Goal: Communication & Community: Ask a question

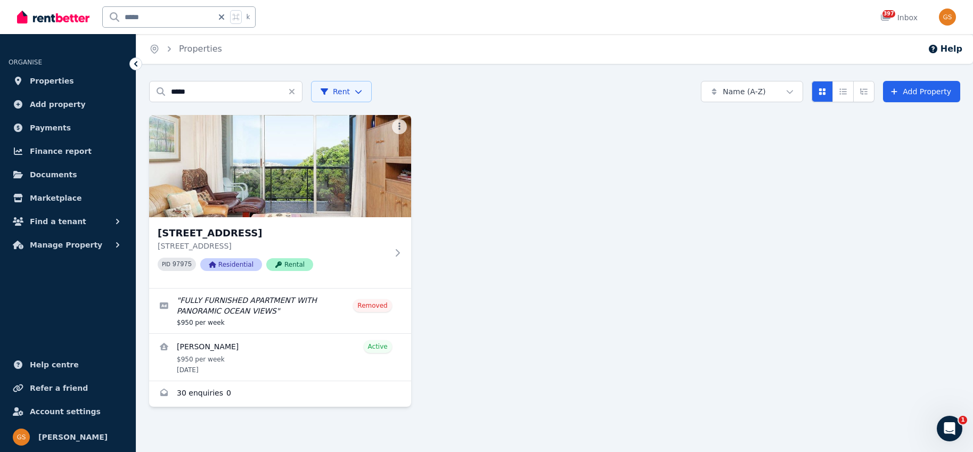
click at [162, 21] on input "*****" at bounding box center [158, 17] width 110 height 20
drag, startPoint x: 157, startPoint y: 15, endPoint x: 118, endPoint y: 15, distance: 38.9
click at [118, 15] on input "*****" at bounding box center [158, 17] width 110 height 20
type input "****"
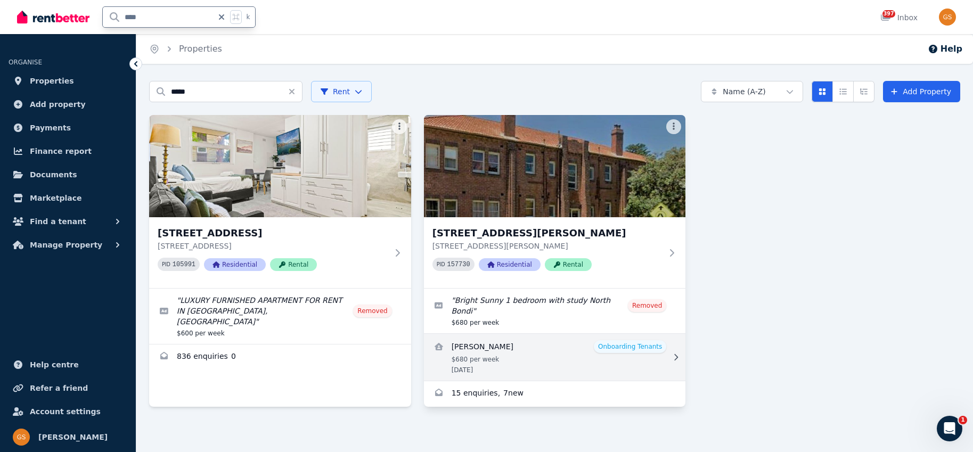
click at [517, 341] on link "View details for Jacob Howes" at bounding box center [555, 357] width 262 height 47
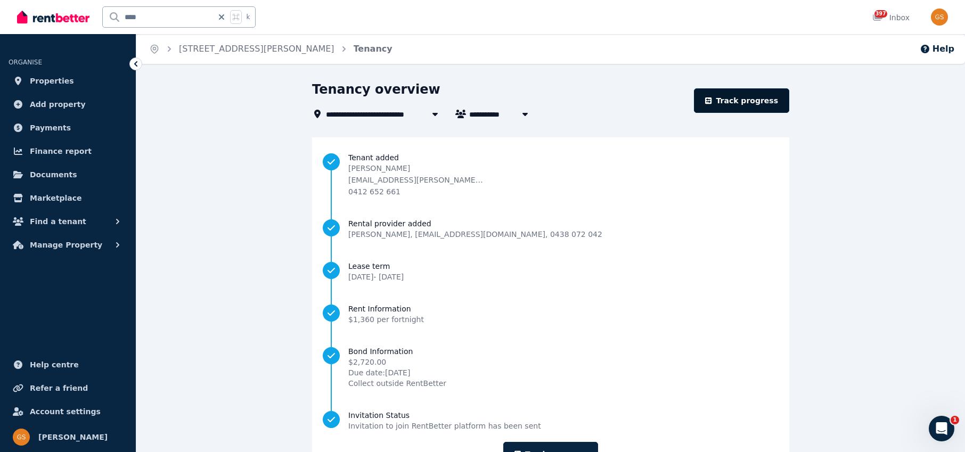
click at [753, 97] on link "Track progress" at bounding box center [741, 100] width 95 height 25
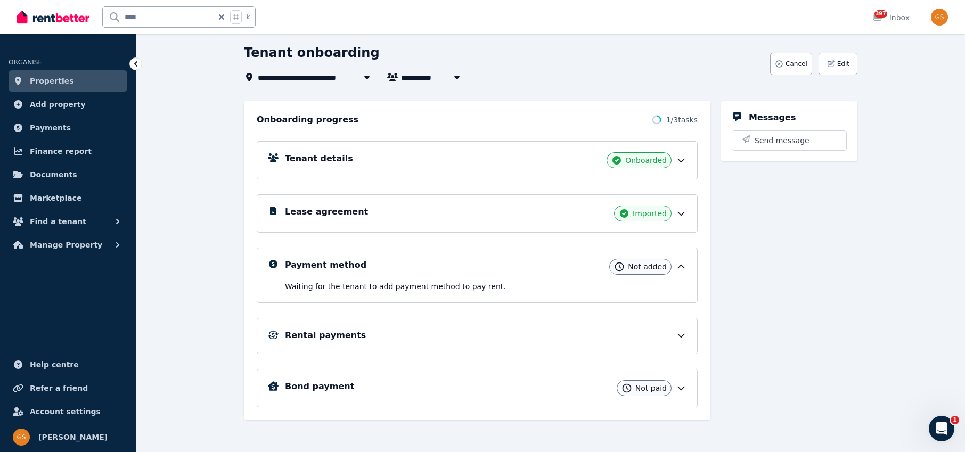
scroll to position [58, 0]
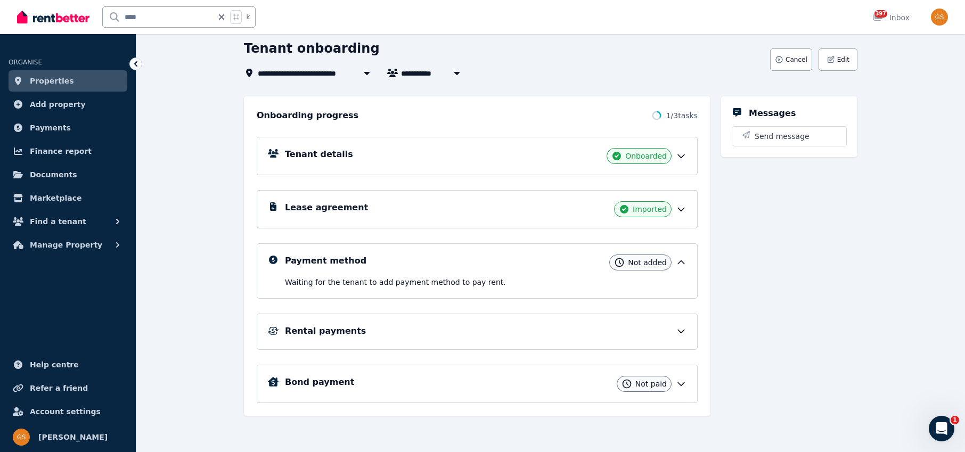
click at [582, 267] on div "Payment method Not added" at bounding box center [486, 263] width 402 height 16
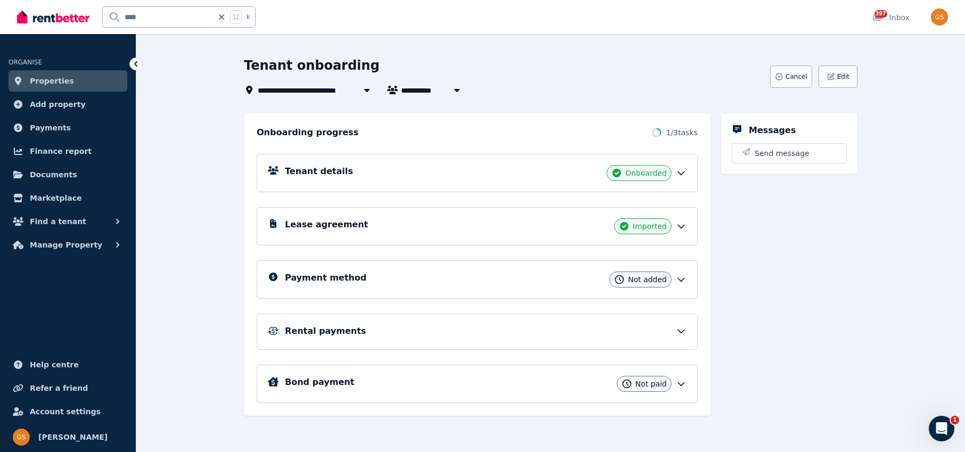
scroll to position [41, 0]
click at [682, 278] on icon at bounding box center [681, 279] width 11 height 11
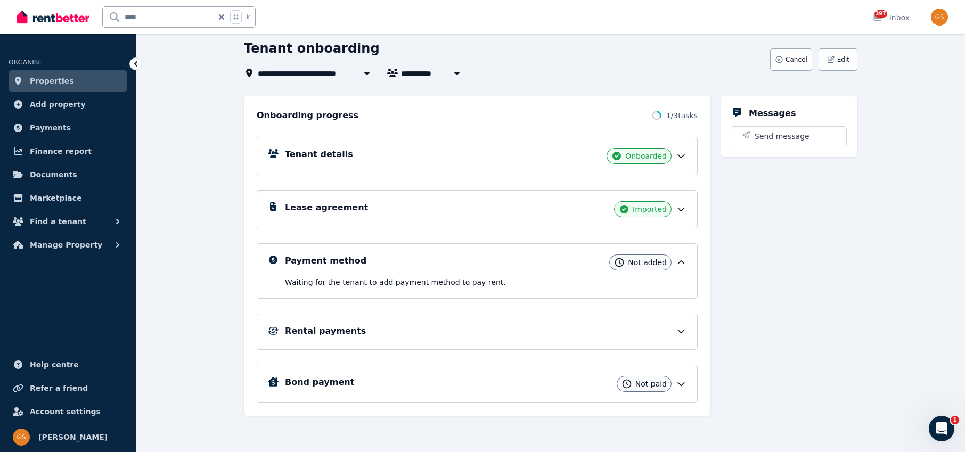
click at [675, 338] on div "Rental payments" at bounding box center [477, 332] width 419 height 14
click at [679, 329] on icon at bounding box center [681, 331] width 11 height 11
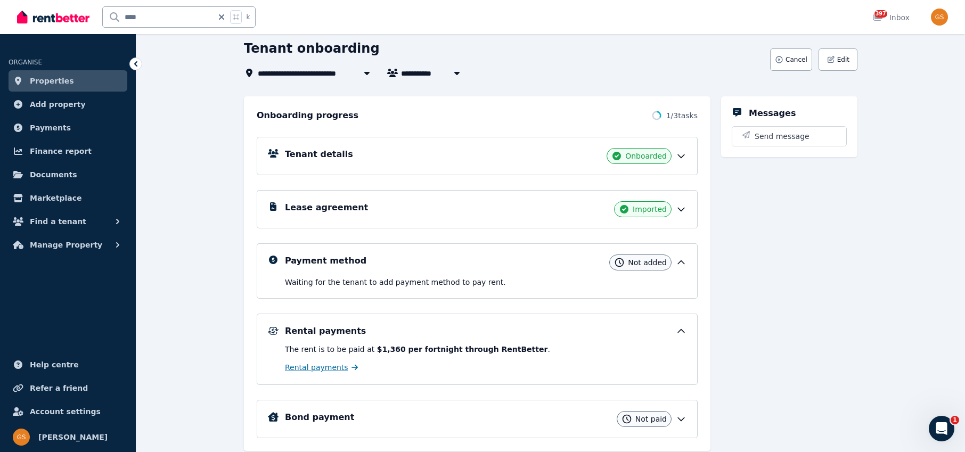
click at [342, 366] on span "Rental payments" at bounding box center [316, 367] width 63 height 11
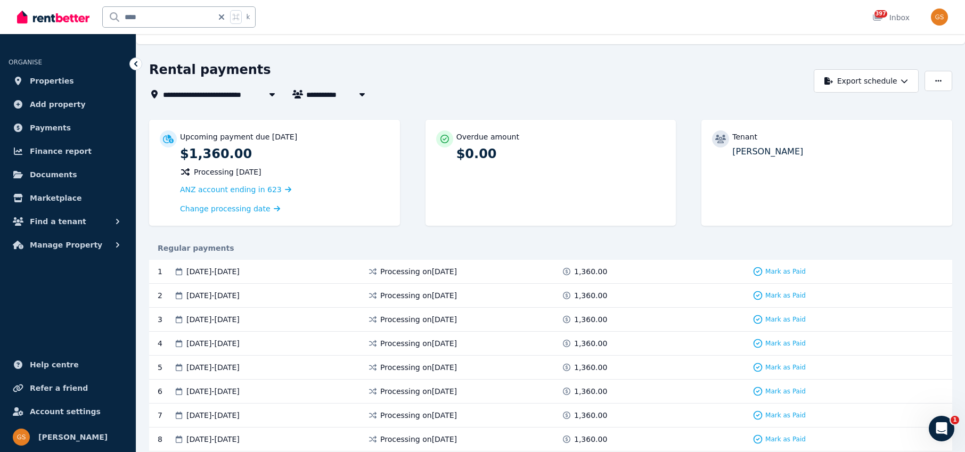
scroll to position [29, 0]
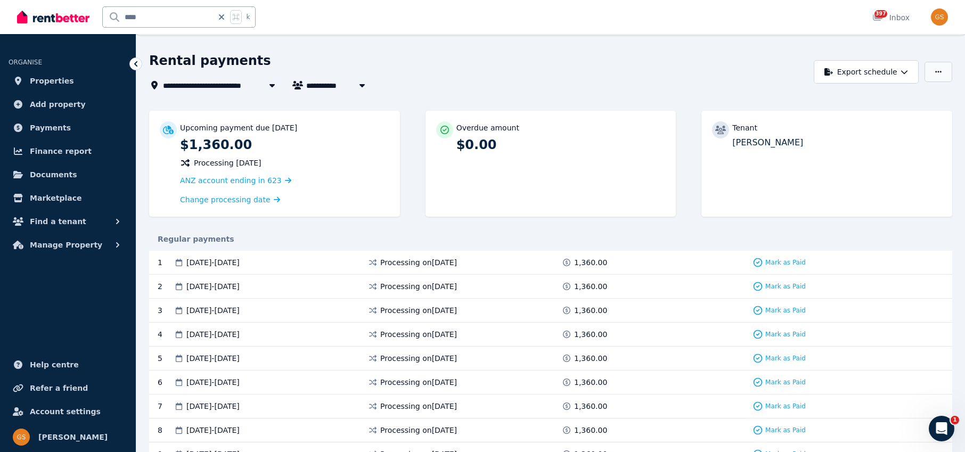
click at [938, 72] on icon "button" at bounding box center [938, 72] width 6 height 2
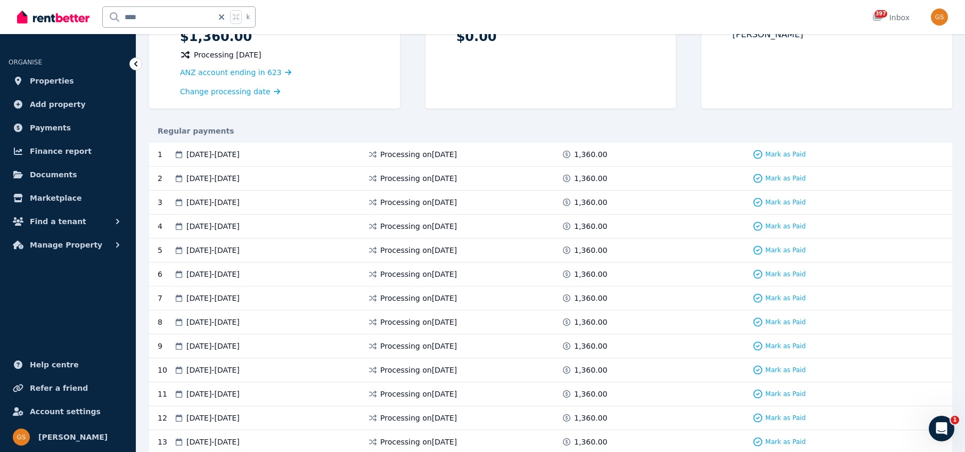
scroll to position [0, 0]
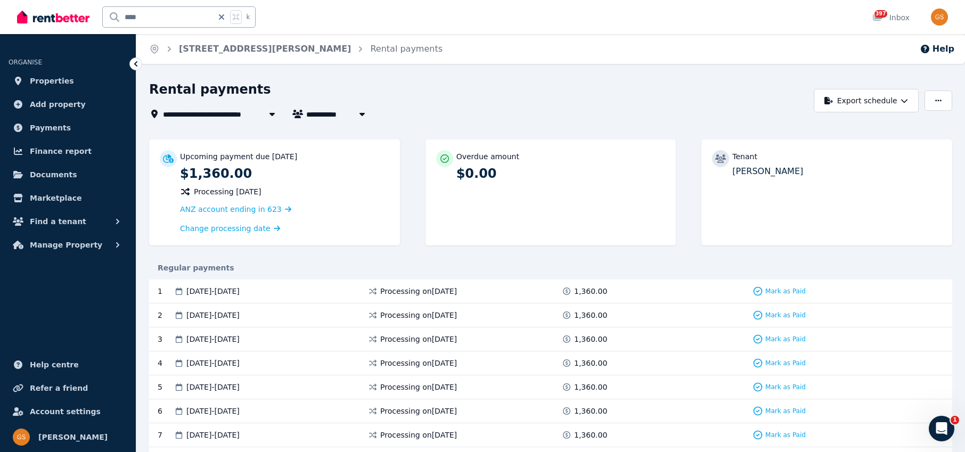
click at [941, 429] on icon "Open Intercom Messenger" at bounding box center [942, 429] width 18 height 18
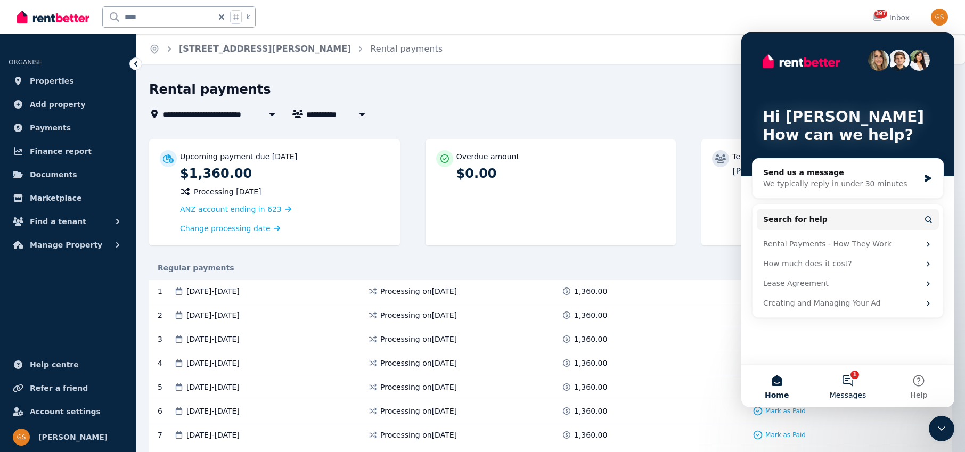
click at [847, 381] on button "1 Messages" at bounding box center [847, 386] width 71 height 43
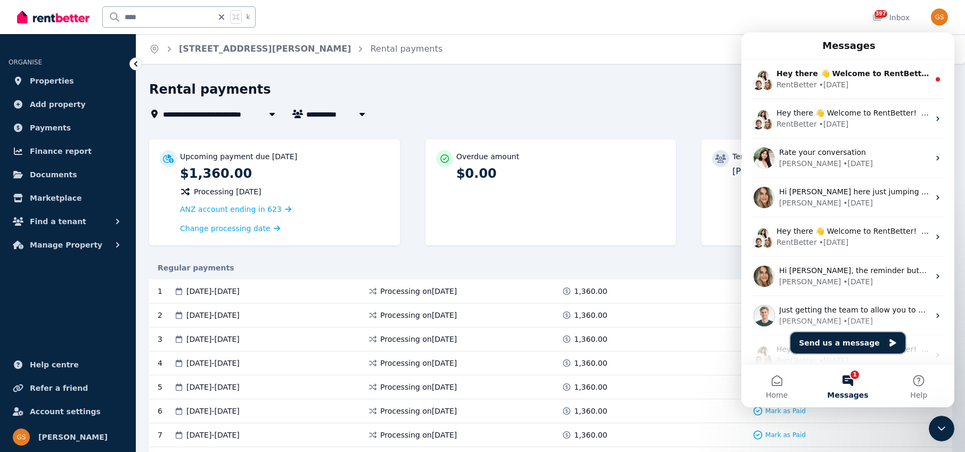
click at [859, 343] on button "Send us a message" at bounding box center [848, 342] width 115 height 21
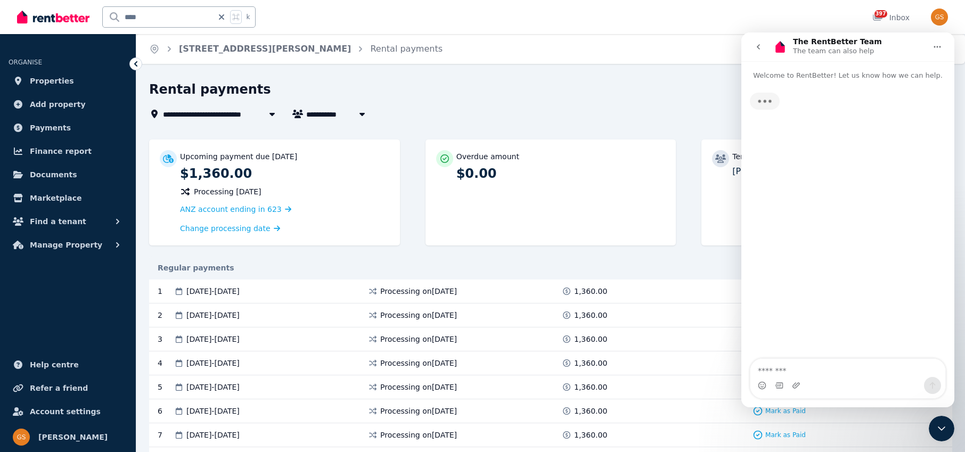
click at [798, 372] on textarea "Message…" at bounding box center [848, 368] width 195 height 18
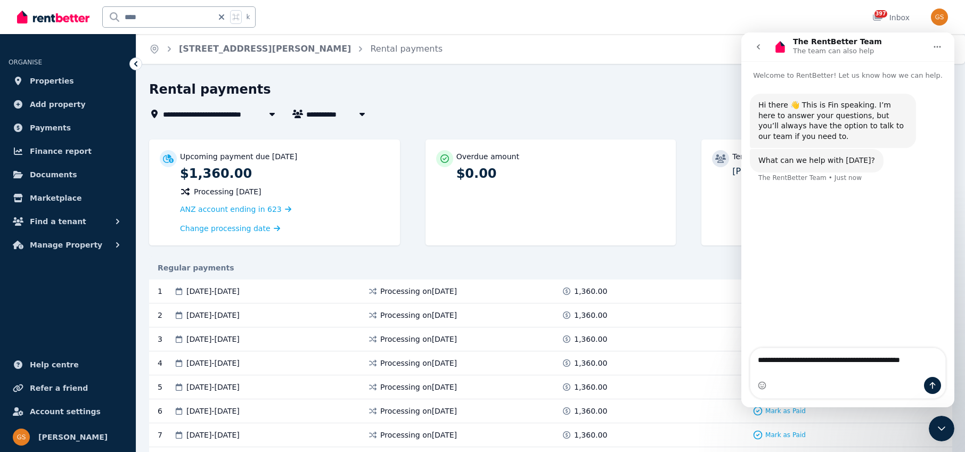
type textarea "**********"
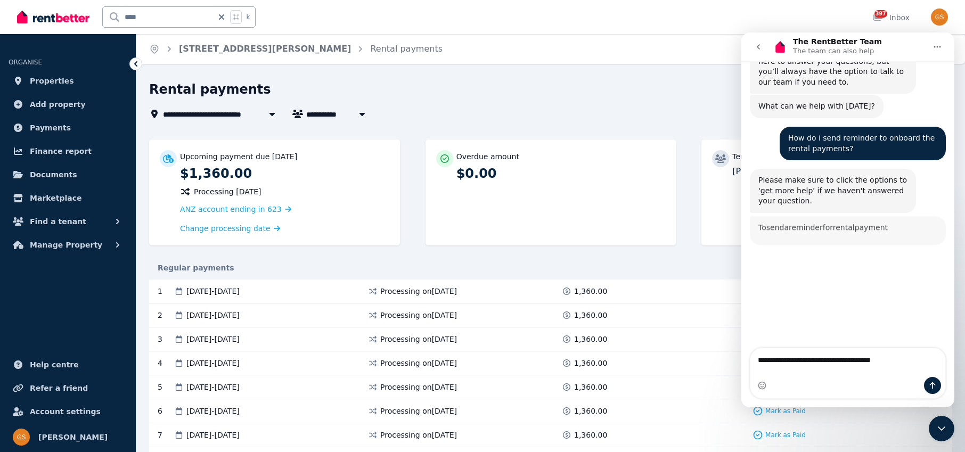
scroll to position [112, 0]
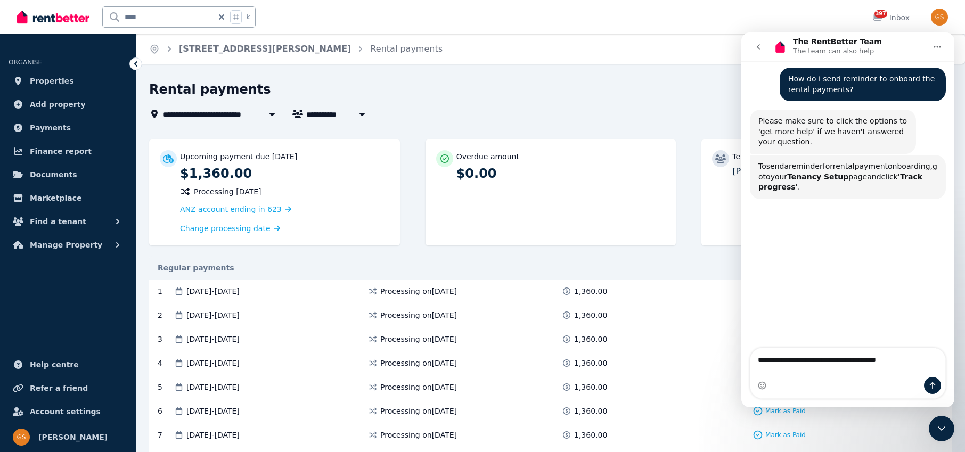
type textarea "**********"
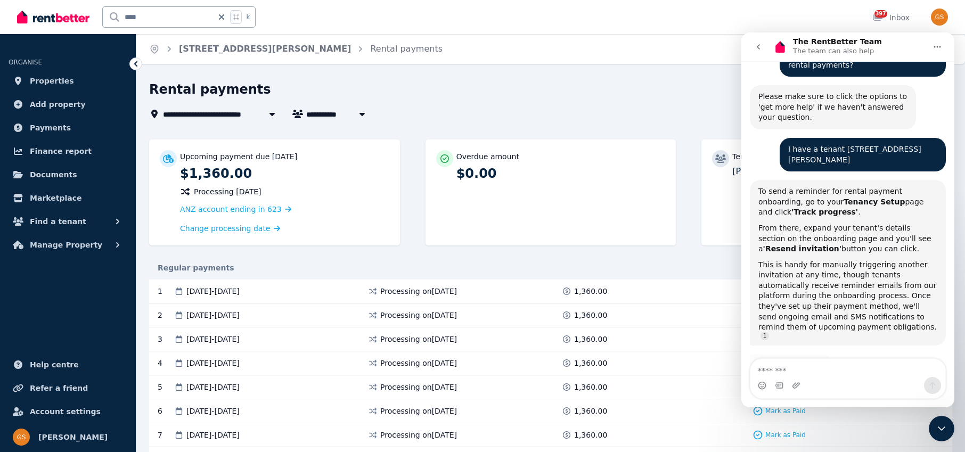
scroll to position [165, 0]
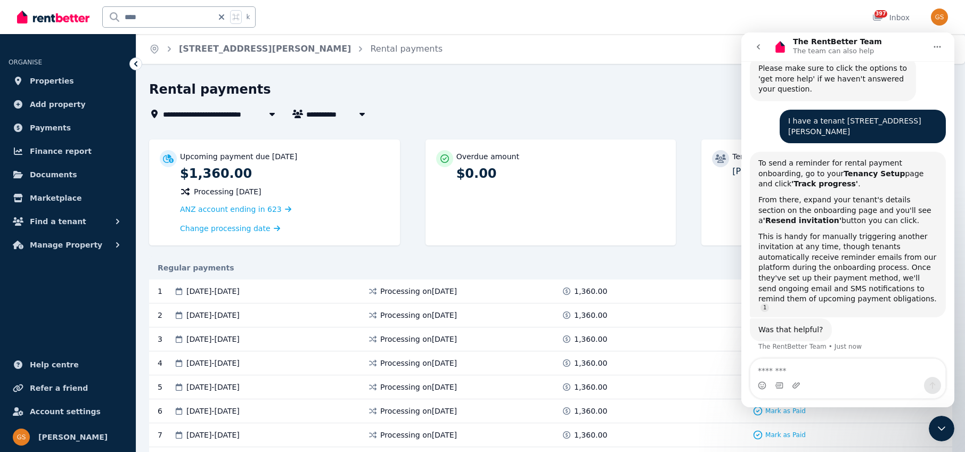
click at [641, 111] on div "**********" at bounding box center [478, 114] width 659 height 13
click at [540, 98] on div "Rental payments" at bounding box center [478, 91] width 659 height 20
click at [137, 63] on icon at bounding box center [136, 64] width 11 height 11
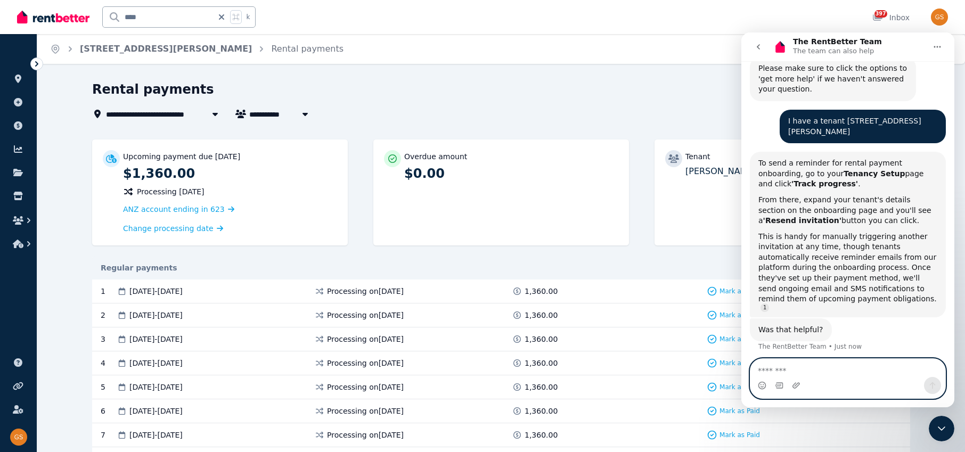
click at [811, 371] on textarea "Message…" at bounding box center [848, 368] width 195 height 18
type textarea "**********"
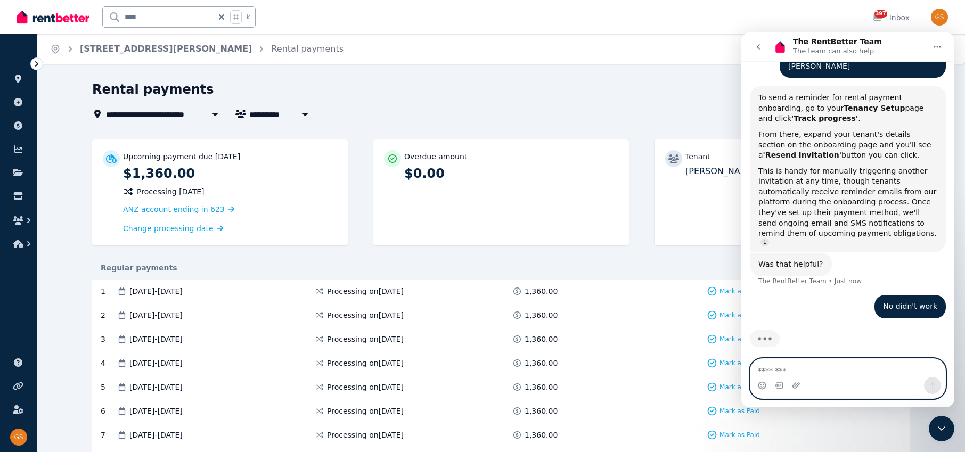
scroll to position [231, 0]
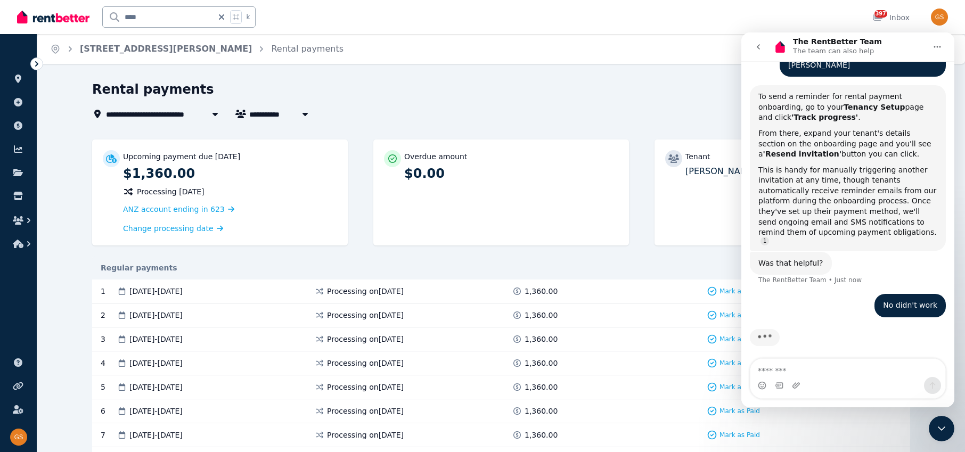
click at [938, 48] on icon "Home" at bounding box center [937, 47] width 9 height 9
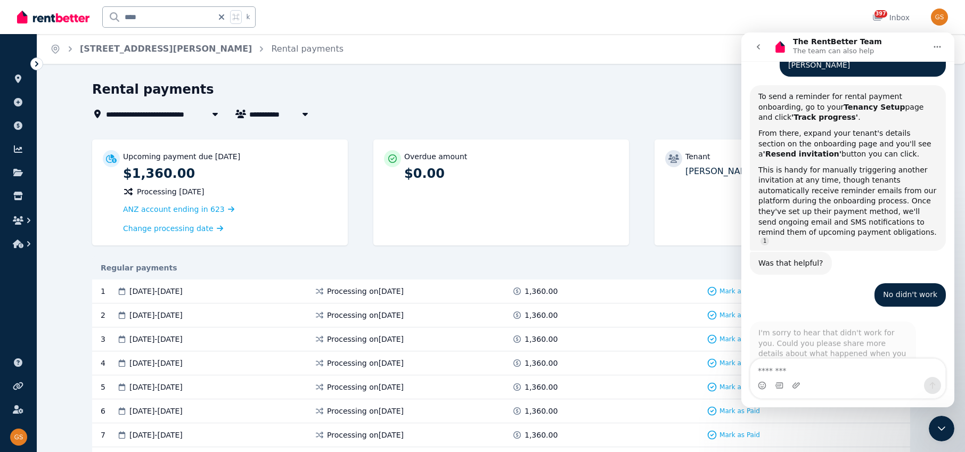
click at [761, 45] on icon "go back" at bounding box center [758, 47] width 9 height 9
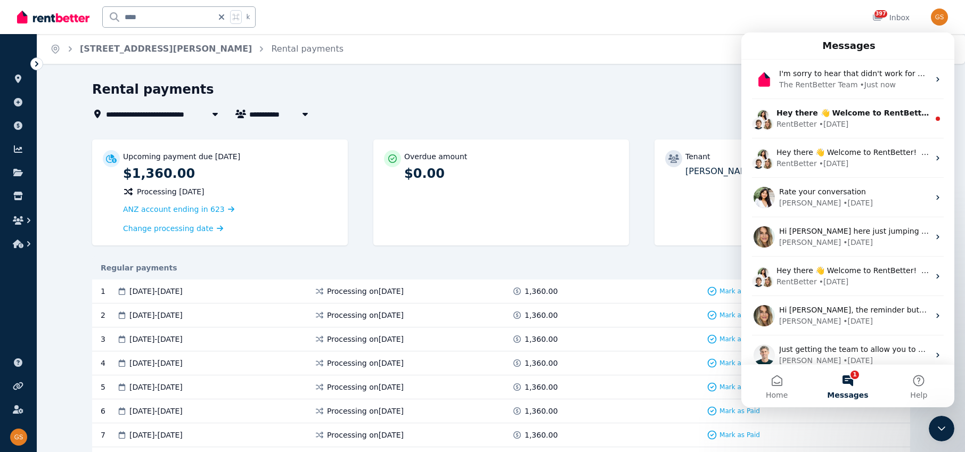
scroll to position [155, 0]
click at [720, 75] on div "**********" at bounding box center [482, 226] width 965 height 452
click at [903, 384] on button "Help" at bounding box center [919, 386] width 71 height 43
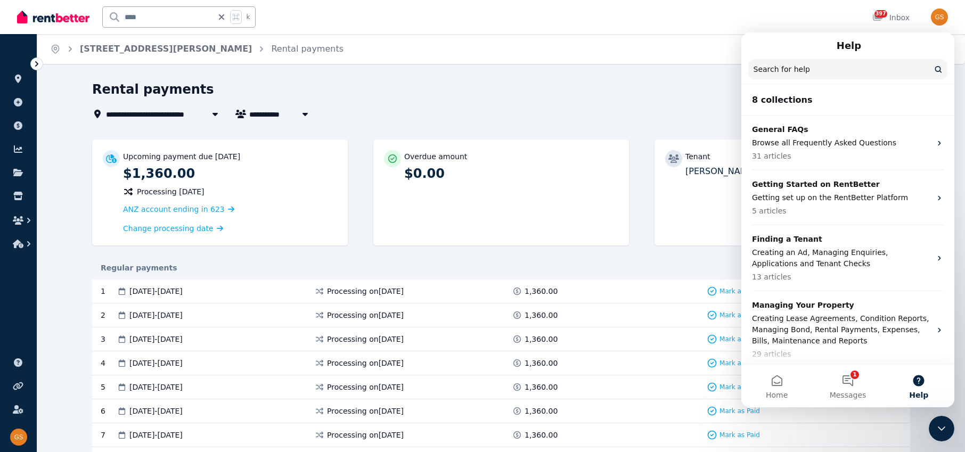
click at [950, 52] on nav "Help Search for help" at bounding box center [848, 58] width 213 height 52
click at [271, 50] on link "Rental payments" at bounding box center [307, 49] width 72 height 10
click at [775, 383] on button "Home" at bounding box center [777, 386] width 71 height 43
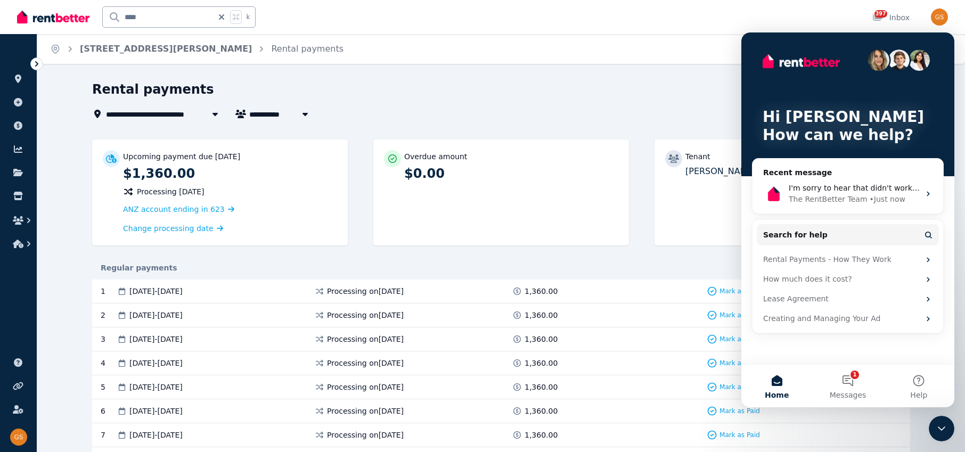
click at [773, 37] on div "Hi [PERSON_NAME] 👋 How can we help?" at bounding box center [848, 104] width 192 height 144
click at [913, 77] on div "Hi [PERSON_NAME] 👋 How can we help?" at bounding box center [848, 104] width 192 height 144
click at [922, 135] on p "How can we help?" at bounding box center [848, 135] width 170 height 18
click at [943, 436] on div "Close Intercom Messenger" at bounding box center [942, 429] width 26 height 26
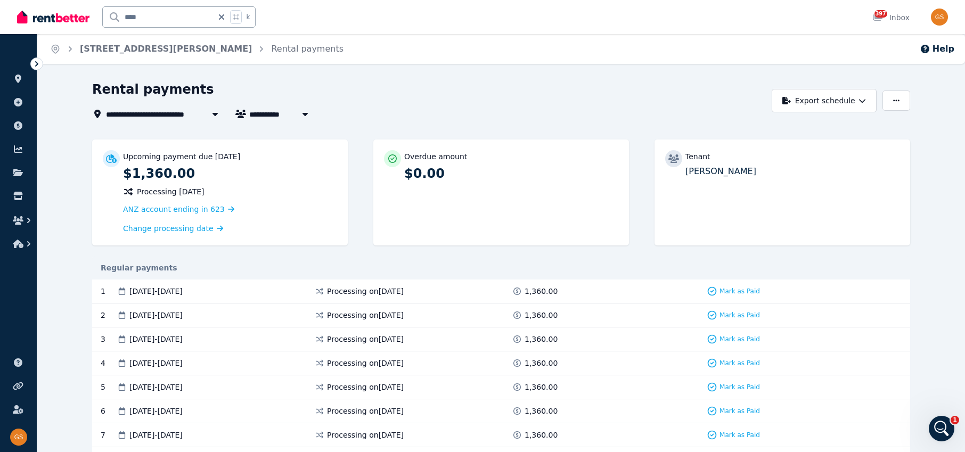
click at [123, 114] on span "[STREET_ADDRESS][PERSON_NAME]" at bounding box center [183, 114] width 155 height 13
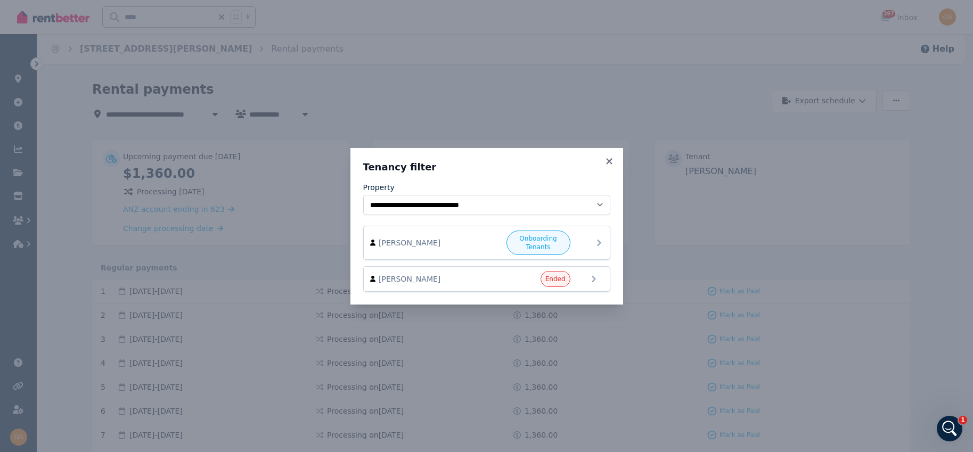
click at [583, 242] on div "[PERSON_NAME] Onboarding Tenants" at bounding box center [486, 243] width 233 height 25
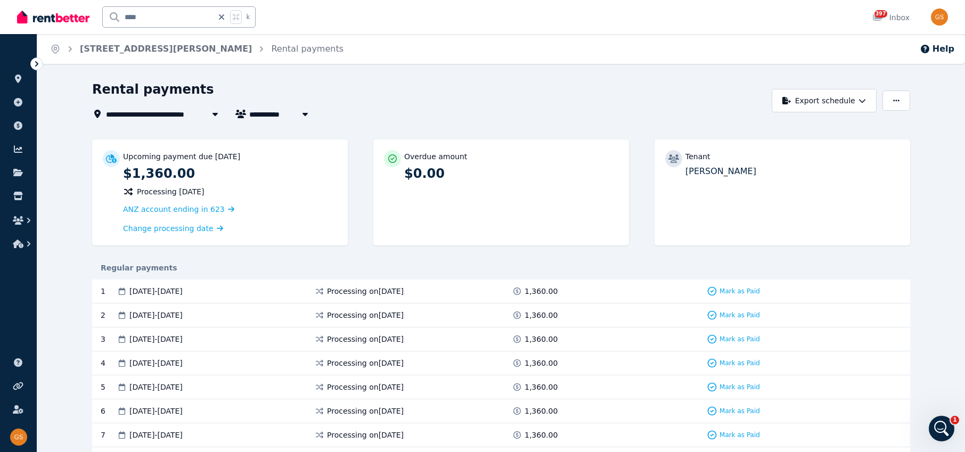
click at [263, 116] on span "[PERSON_NAME]" at bounding box center [289, 114] width 81 height 13
type input "**********"
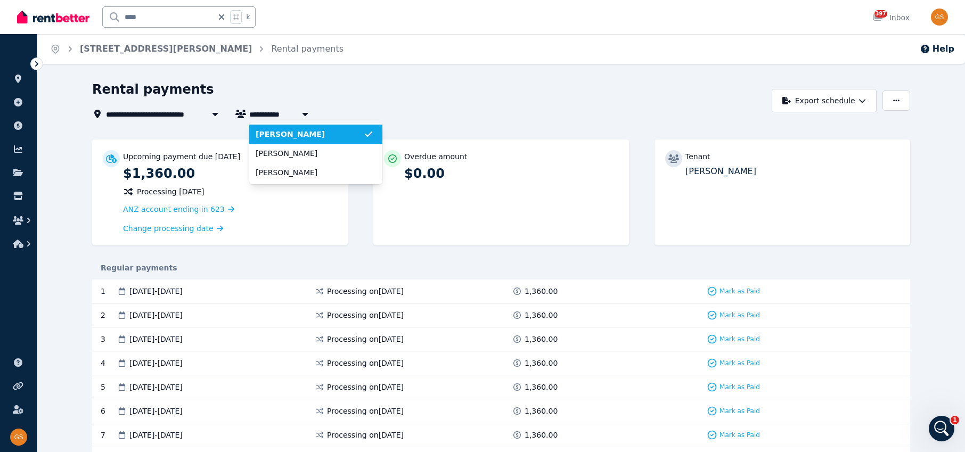
click at [289, 135] on span "[PERSON_NAME]" at bounding box center [310, 134] width 108 height 11
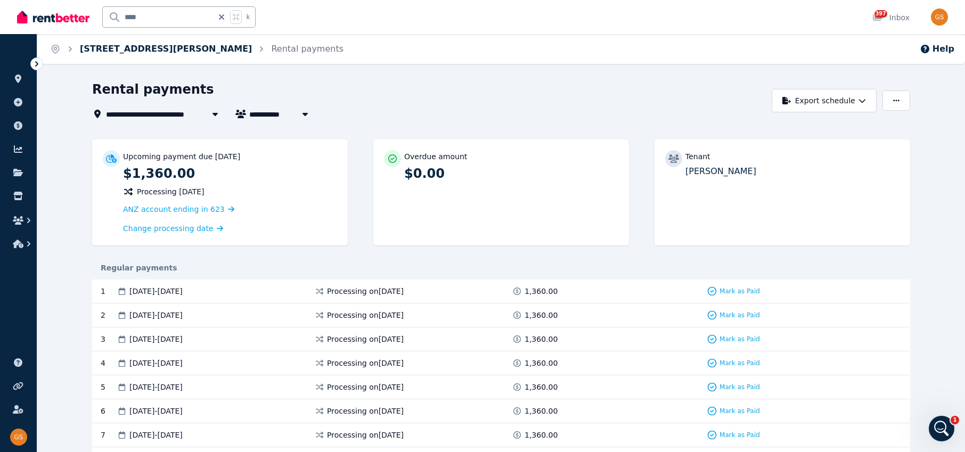
click at [151, 48] on link "[STREET_ADDRESS][PERSON_NAME]" at bounding box center [166, 49] width 172 height 10
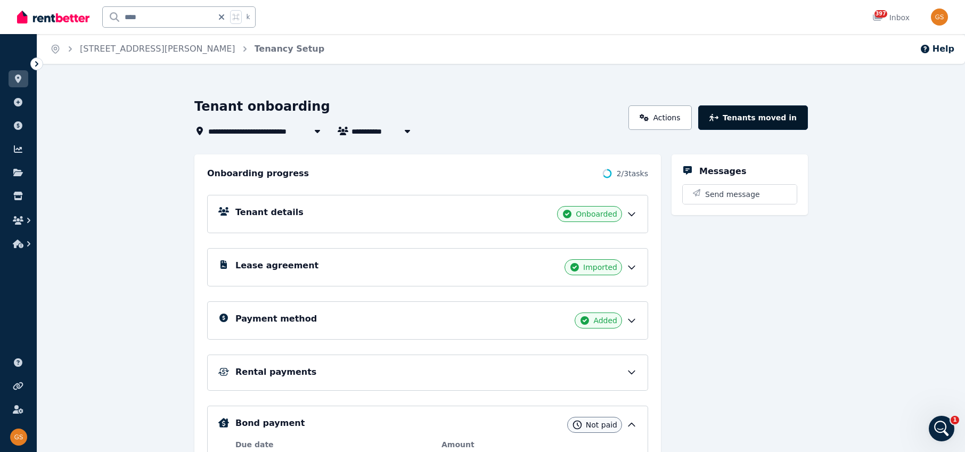
click at [734, 118] on button "Tenants moved in" at bounding box center [753, 117] width 110 height 25
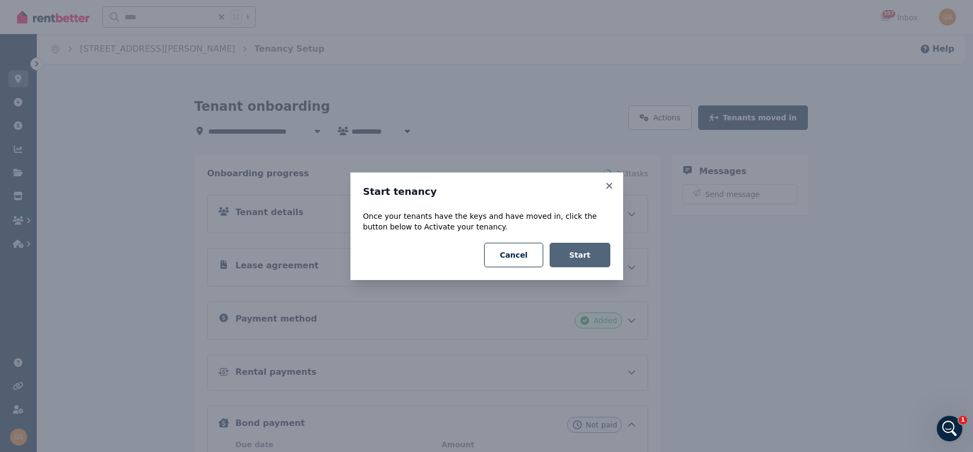
click at [598, 263] on button "Start" at bounding box center [580, 255] width 61 height 25
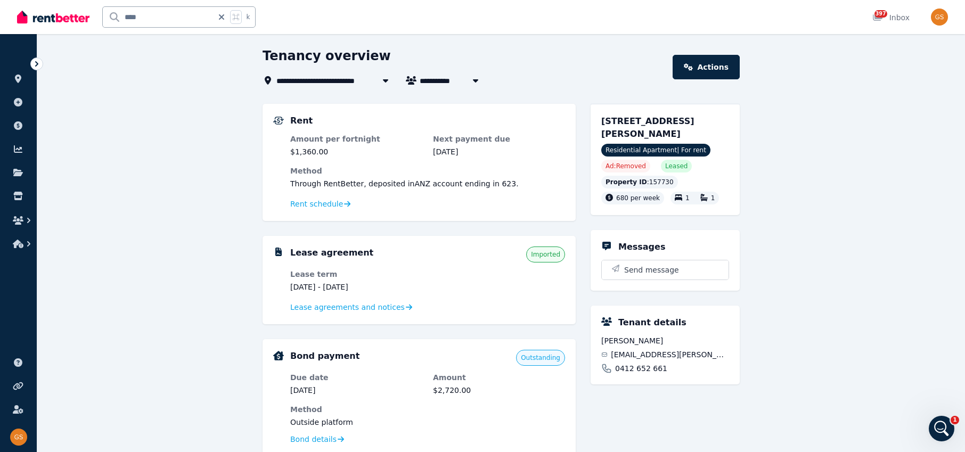
scroll to position [34, 0]
click at [718, 71] on link "Actions" at bounding box center [706, 66] width 67 height 25
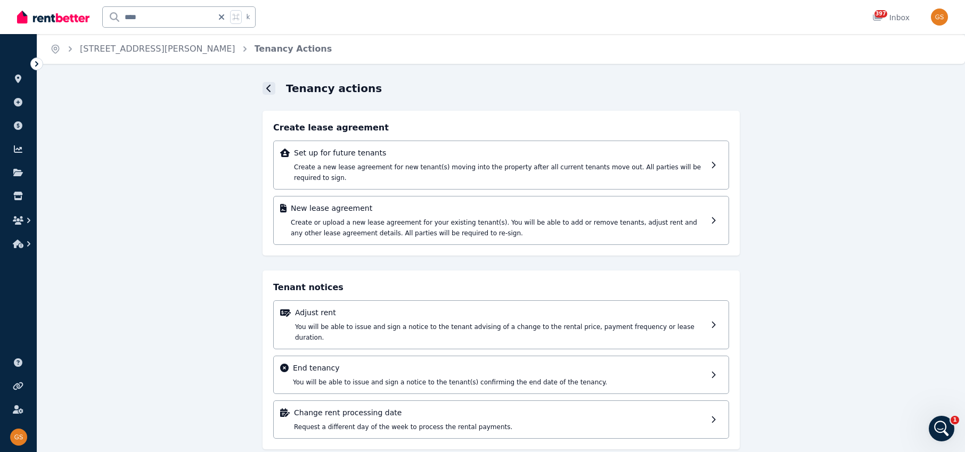
click at [267, 86] on icon at bounding box center [268, 88] width 4 height 7
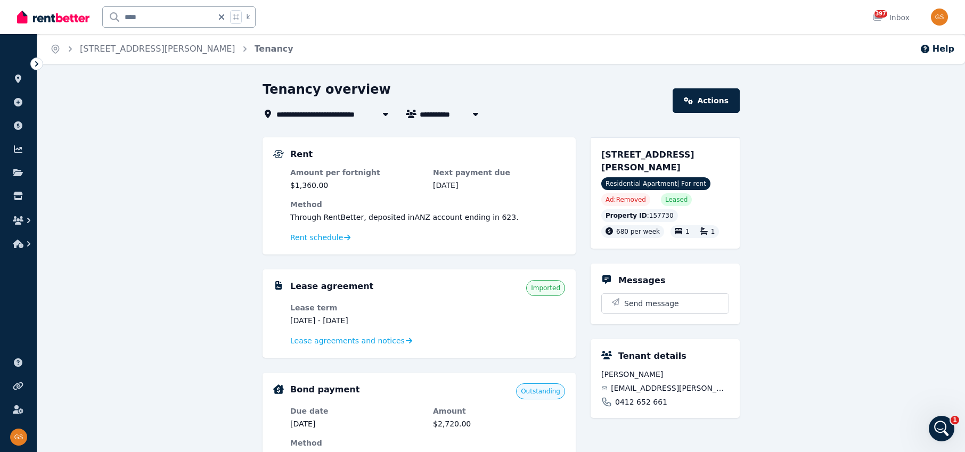
click at [442, 117] on span "[PERSON_NAME]" at bounding box center [460, 114] width 81 height 13
type input "**********"
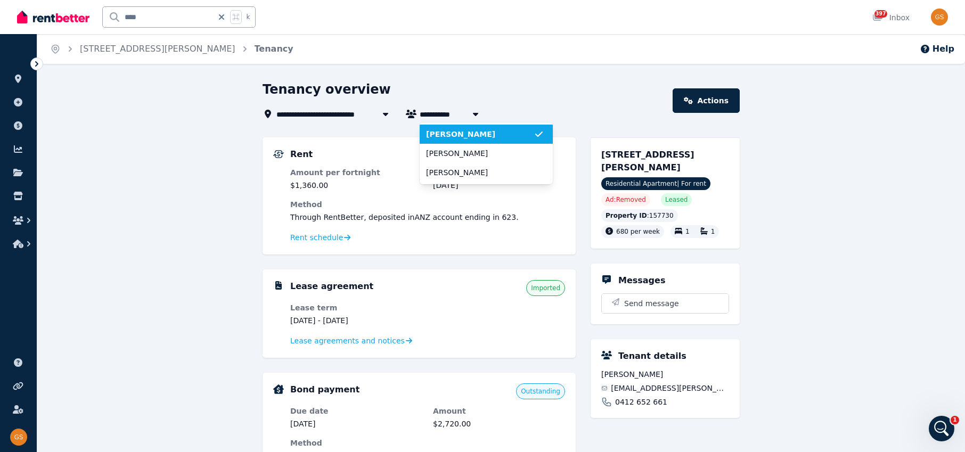
click at [448, 135] on span "[PERSON_NAME]" at bounding box center [480, 134] width 108 height 11
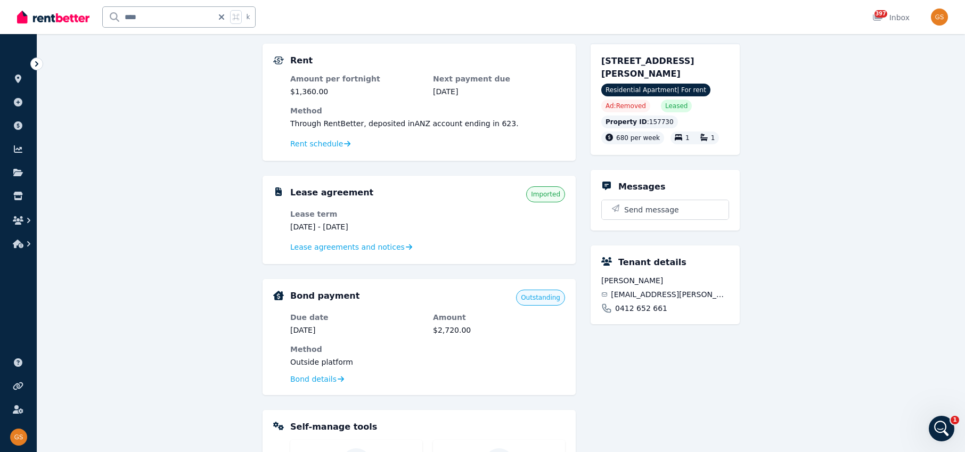
scroll to position [102, 0]
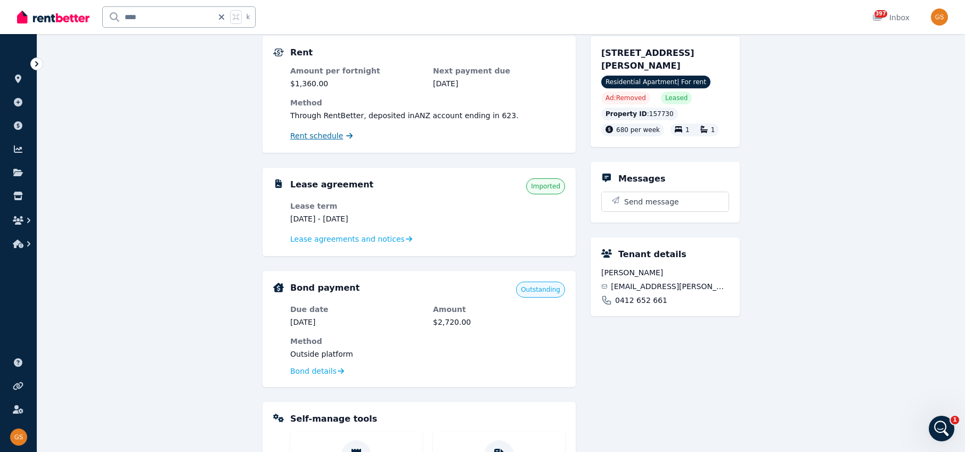
click at [332, 136] on span "Rent schedule" at bounding box center [316, 136] width 53 height 11
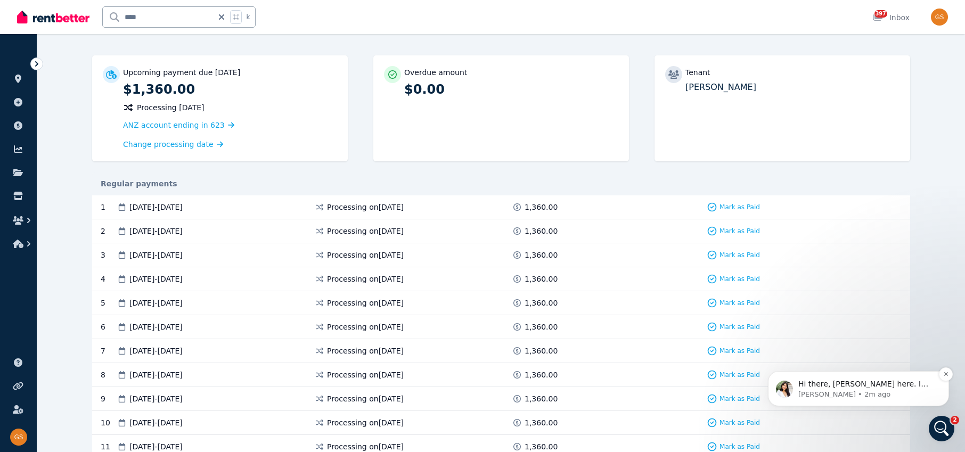
click at [890, 387] on p "Hi there, [PERSON_NAME] here. I can see the first period is scheduled to be pro…" at bounding box center [867, 384] width 137 height 11
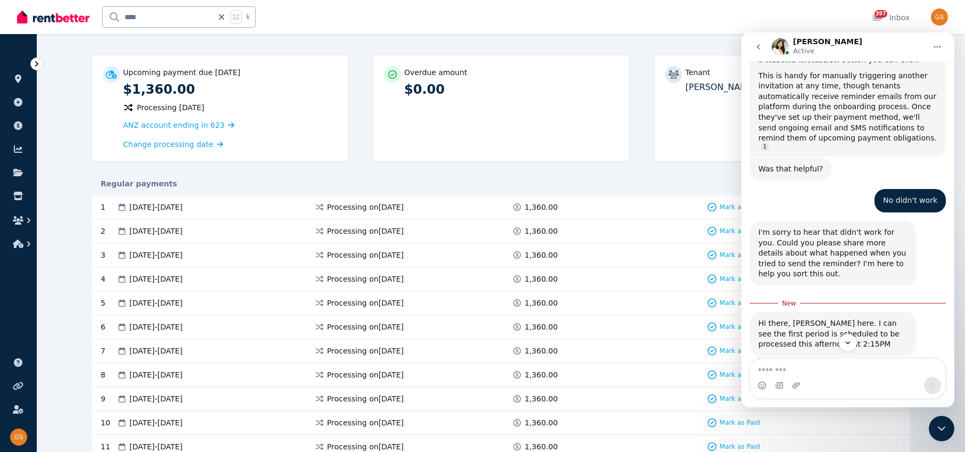
scroll to position [340, 0]
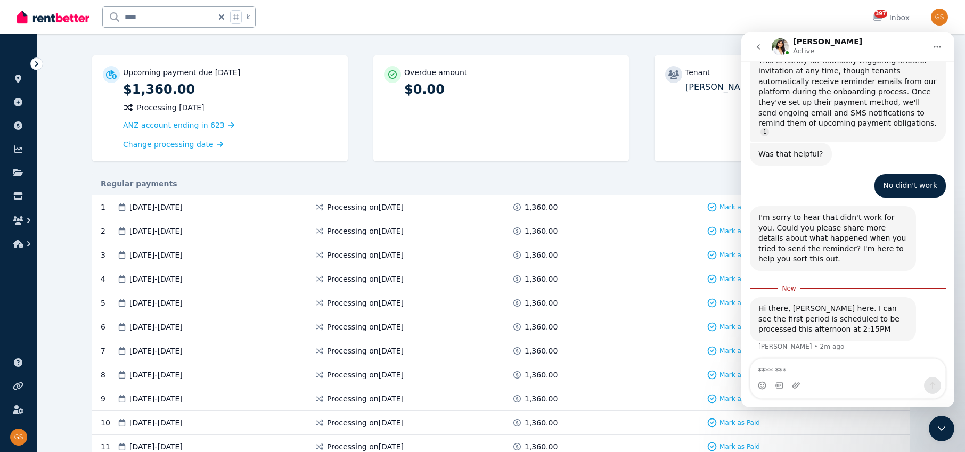
click at [810, 376] on textarea "Message…" at bounding box center [848, 368] width 195 height 18
type textarea "**********"
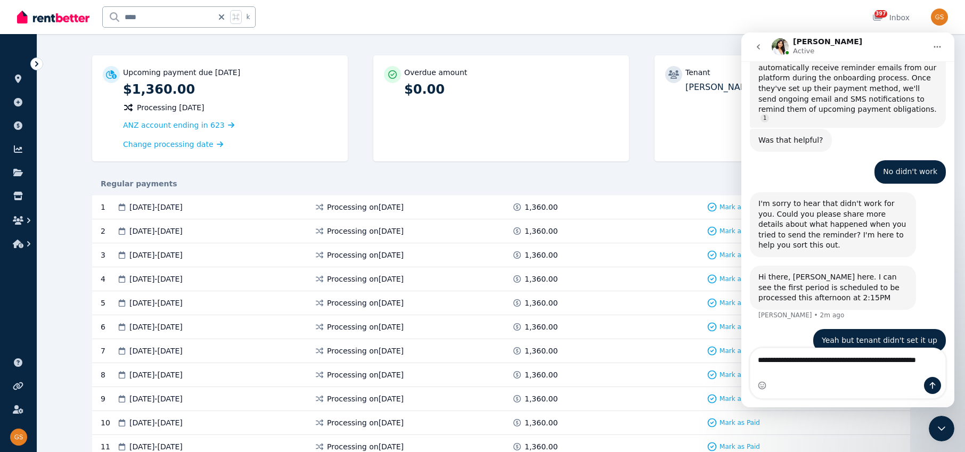
scroll to position [365, 0]
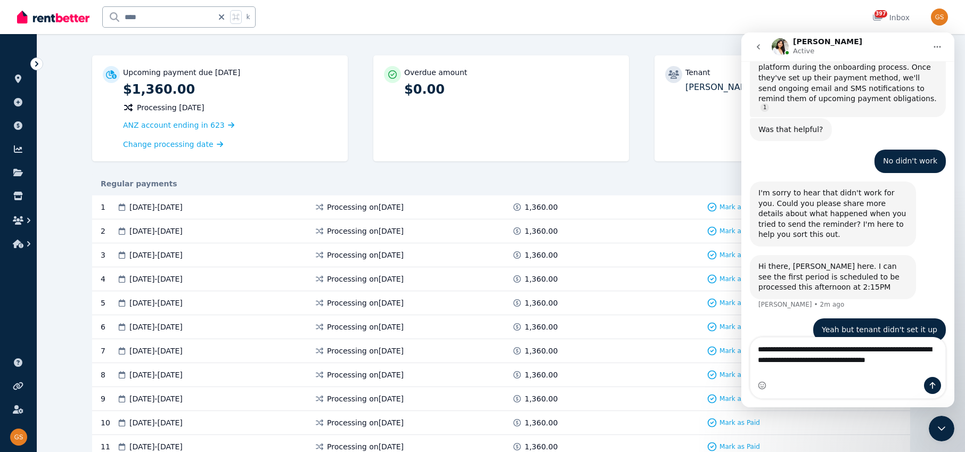
type textarea "**********"
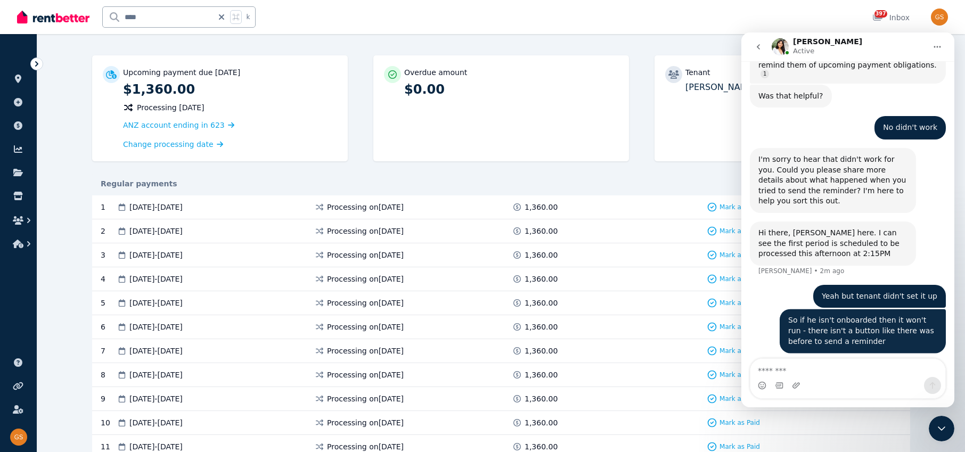
scroll to position [400, 0]
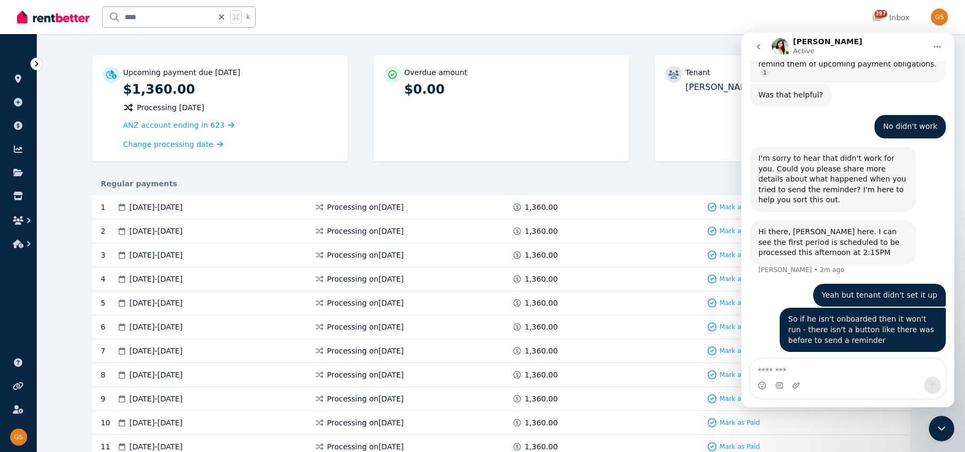
click at [760, 47] on icon "go back" at bounding box center [758, 47] width 9 height 9
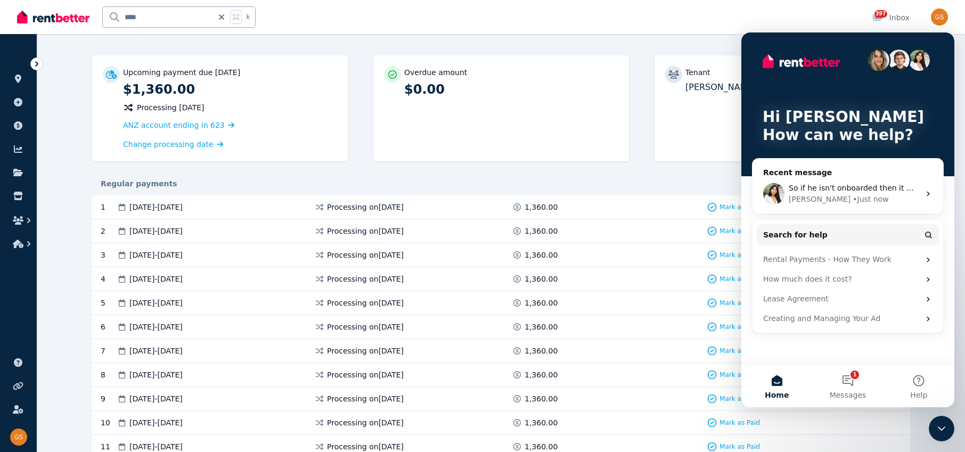
scroll to position [0, 0]
click at [944, 427] on icon "Close Intercom Messenger" at bounding box center [941, 429] width 7 height 4
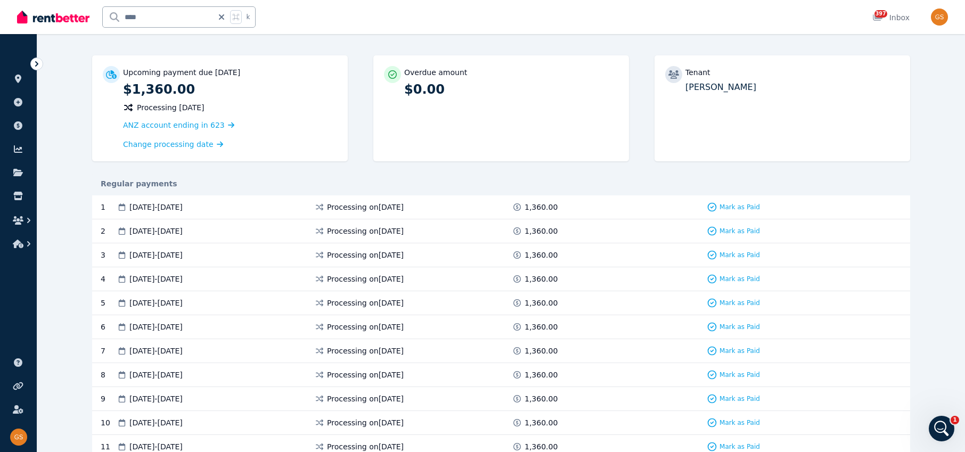
click at [942, 427] on icon "Open Intercom Messenger" at bounding box center [941, 429] width 7 height 9
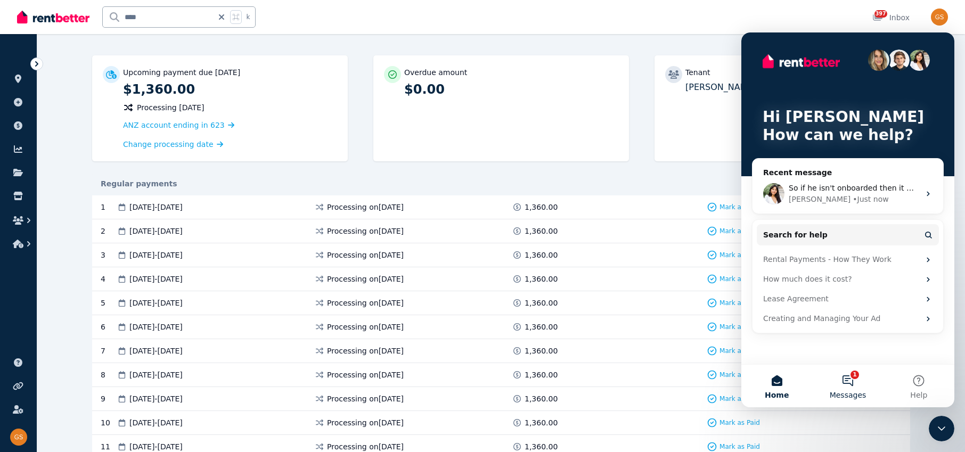
click at [848, 377] on button "1 Messages" at bounding box center [847, 386] width 71 height 43
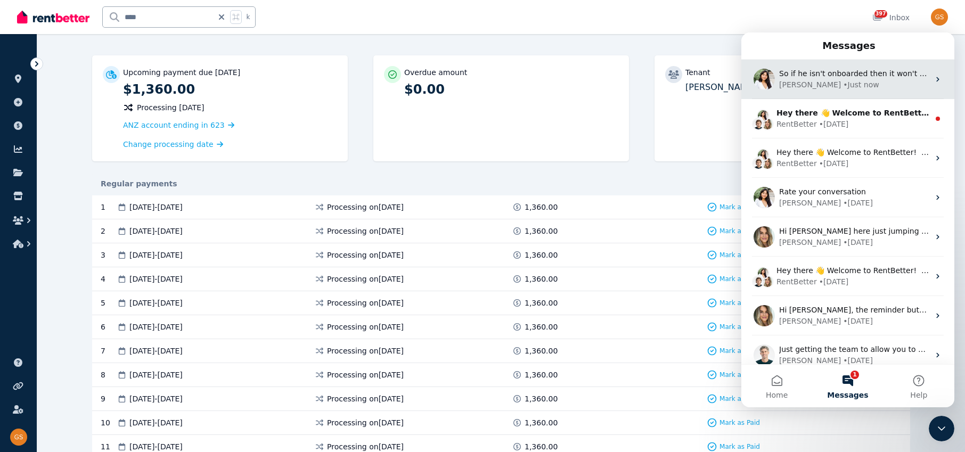
click at [799, 84] on div "[PERSON_NAME]" at bounding box center [810, 84] width 62 height 11
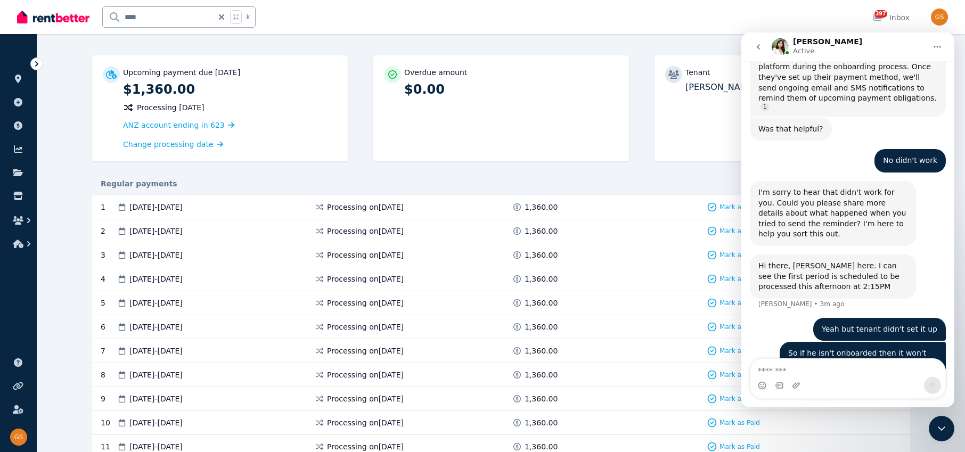
scroll to position [400, 0]
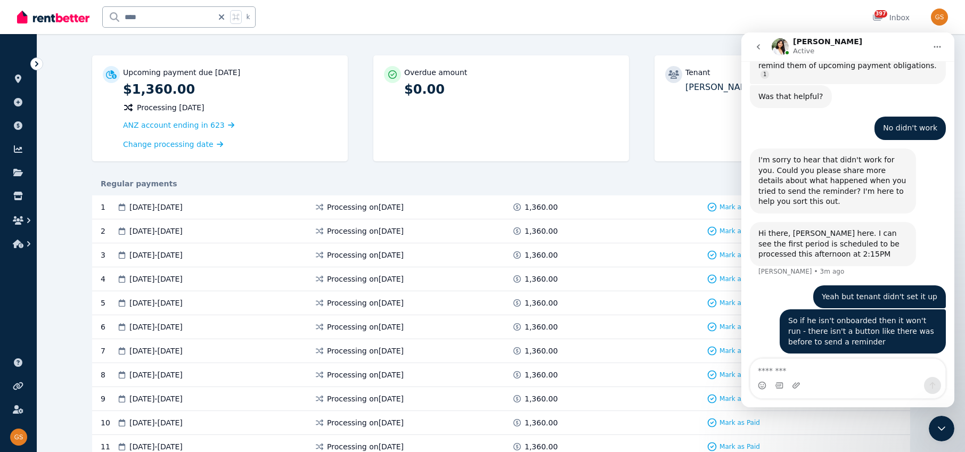
click at [780, 368] on textarea "Message…" at bounding box center [848, 368] width 195 height 18
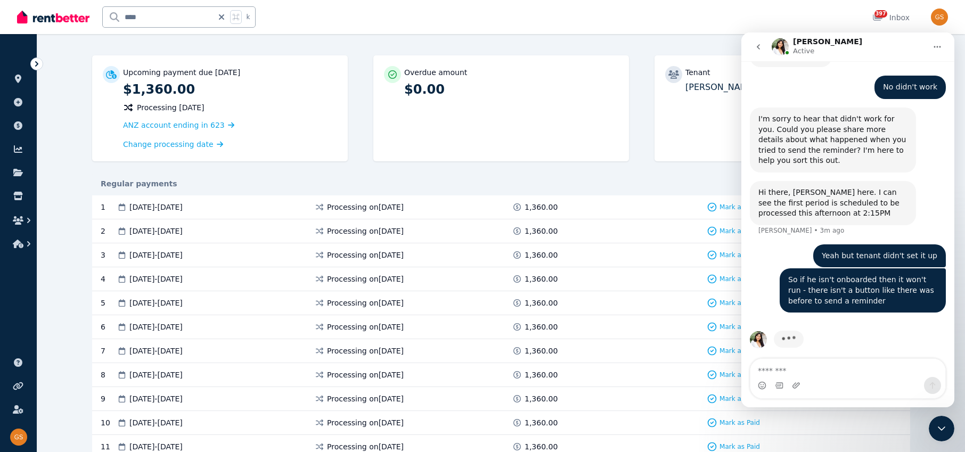
click at [772, 367] on textarea "Message…" at bounding box center [848, 368] width 195 height 18
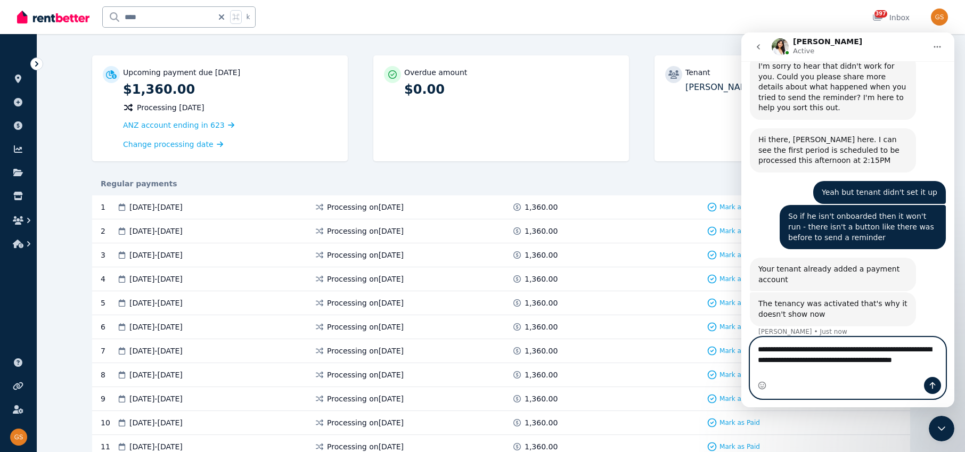
scroll to position [498, 0]
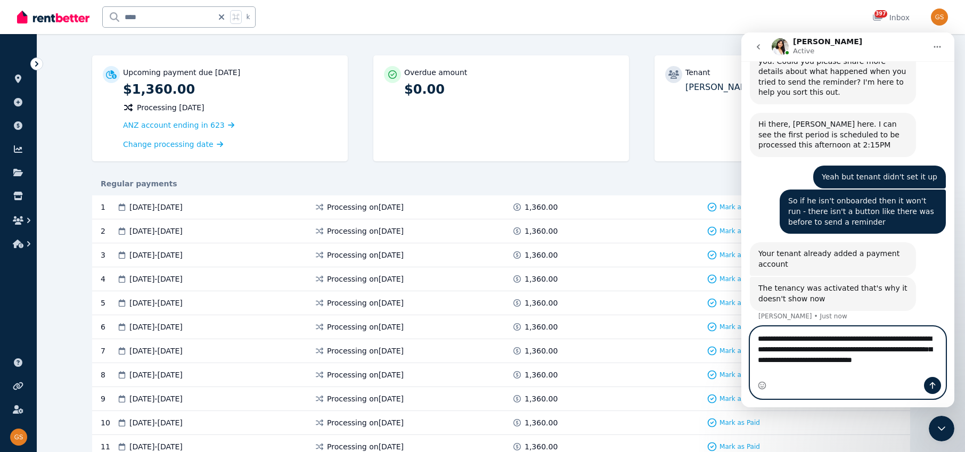
type textarea "**********"
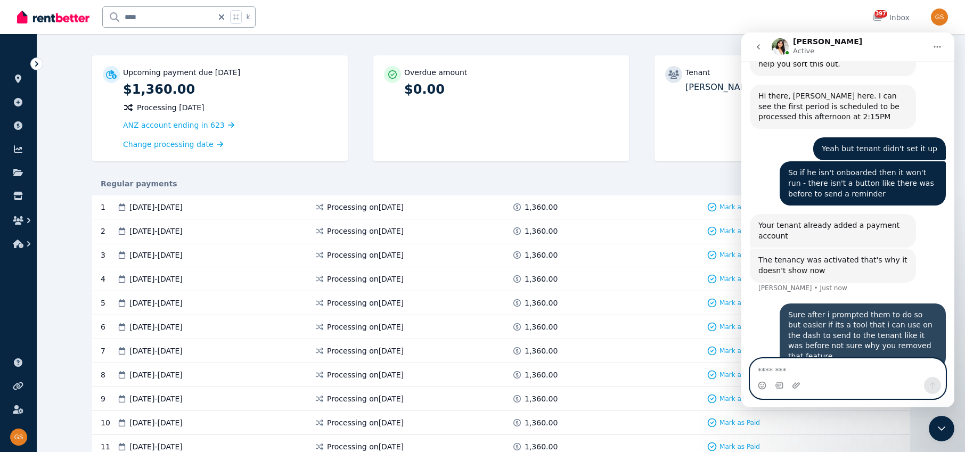
scroll to position [540, 0]
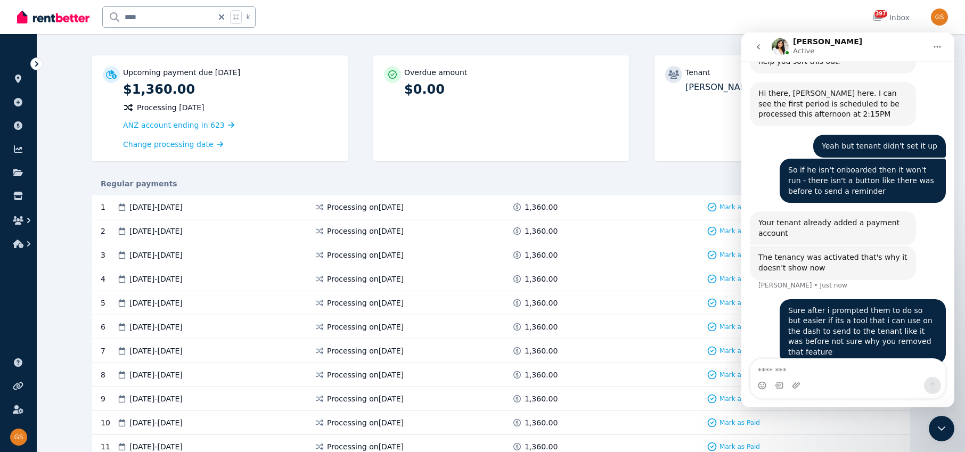
click at [944, 426] on icon "Close Intercom Messenger" at bounding box center [941, 428] width 13 height 13
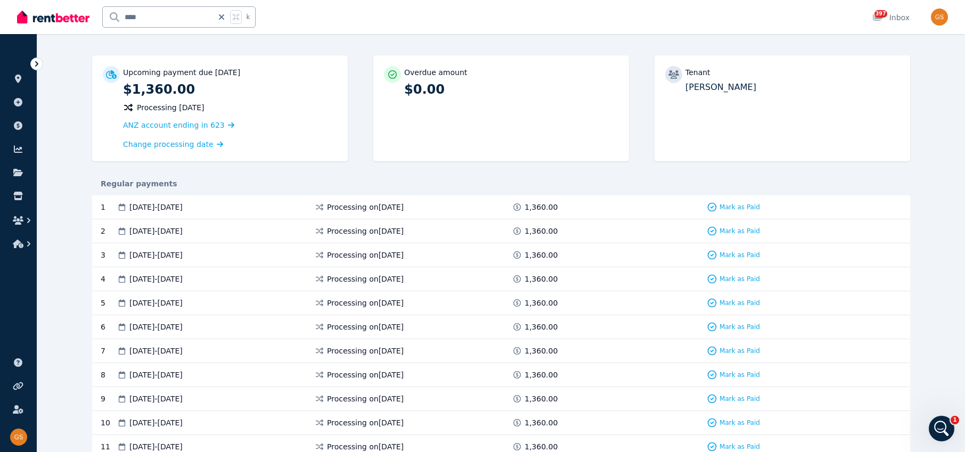
scroll to position [581, 0]
